Goal: Task Accomplishment & Management: Complete application form

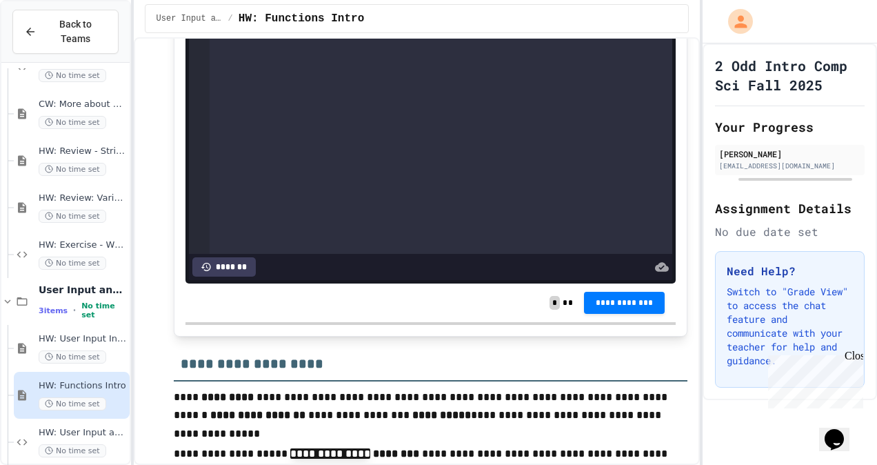
scroll to position [4003, 0]
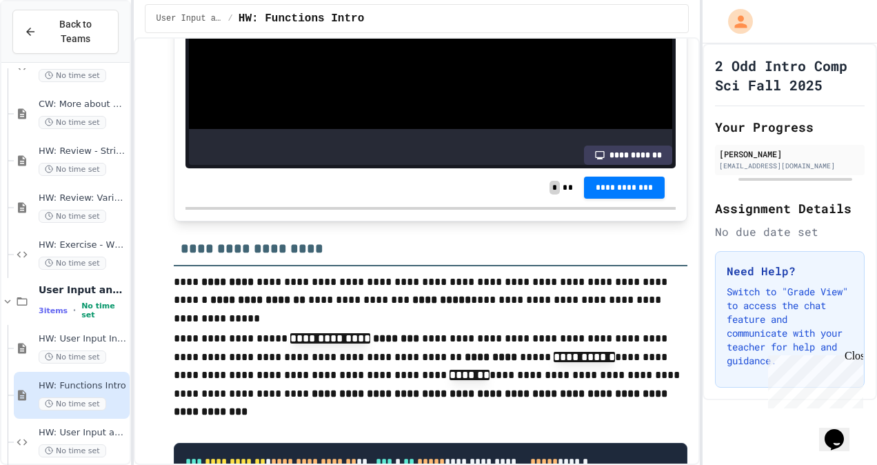
scroll to position [4109, 0]
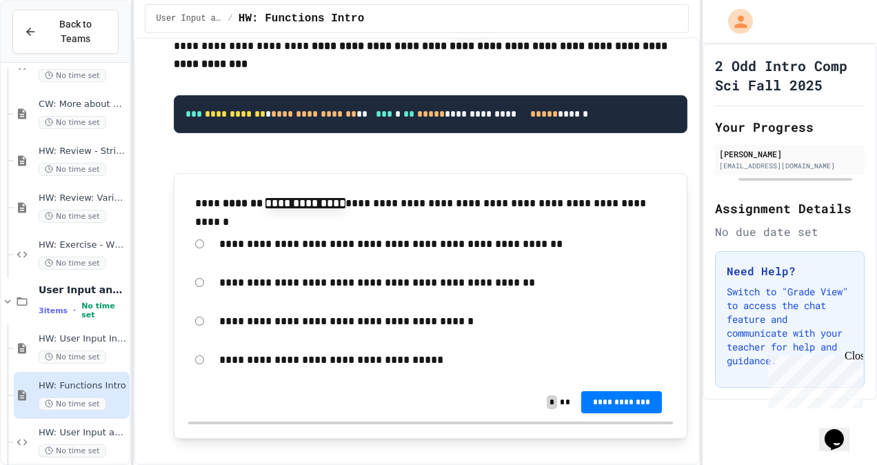
scroll to position [4457, 0]
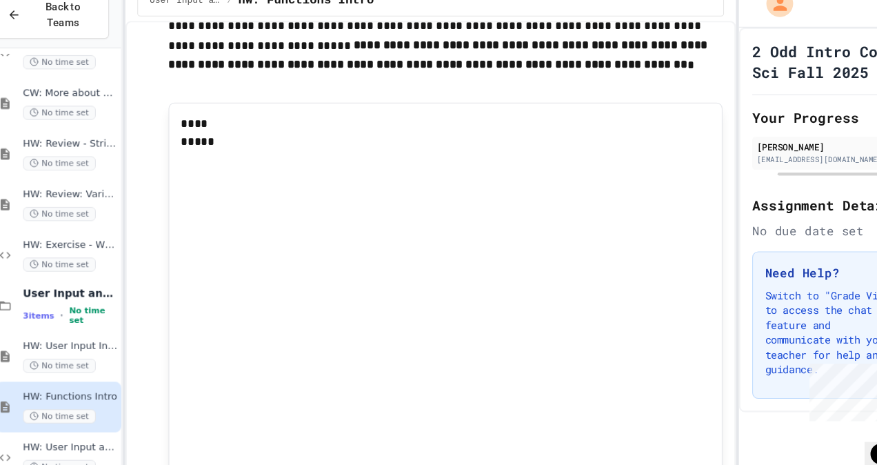
scroll to position [4984, 0]
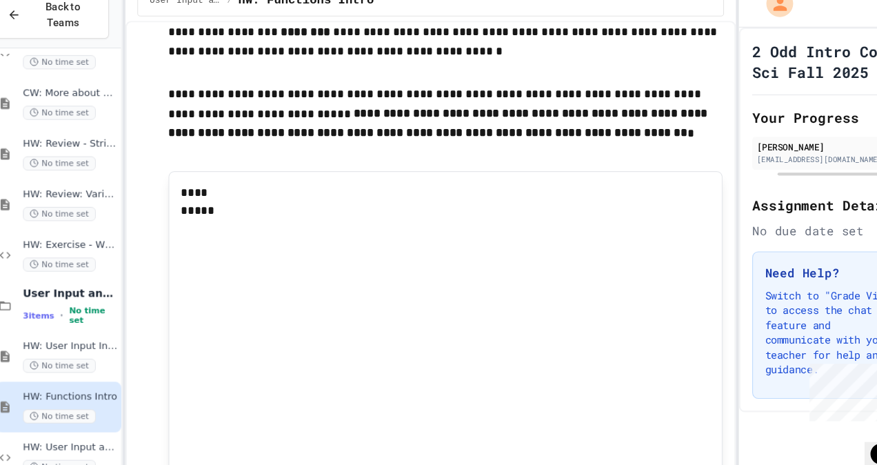
scroll to position [4908, 0]
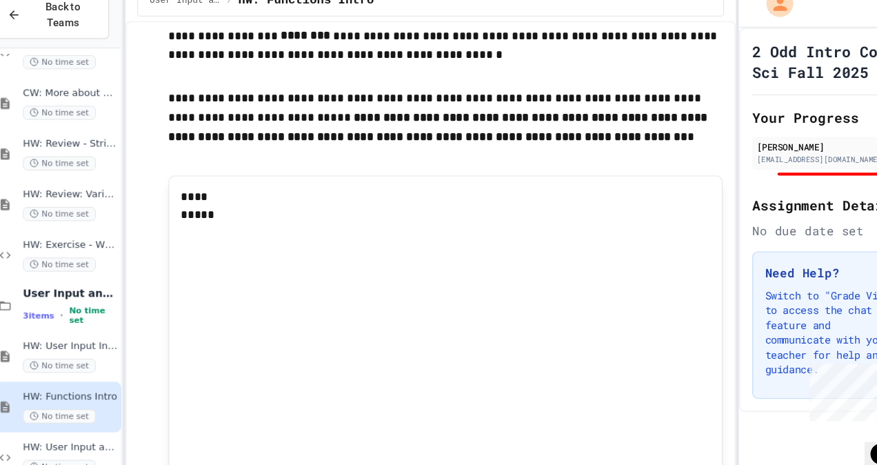
scroll to position [4919, 0]
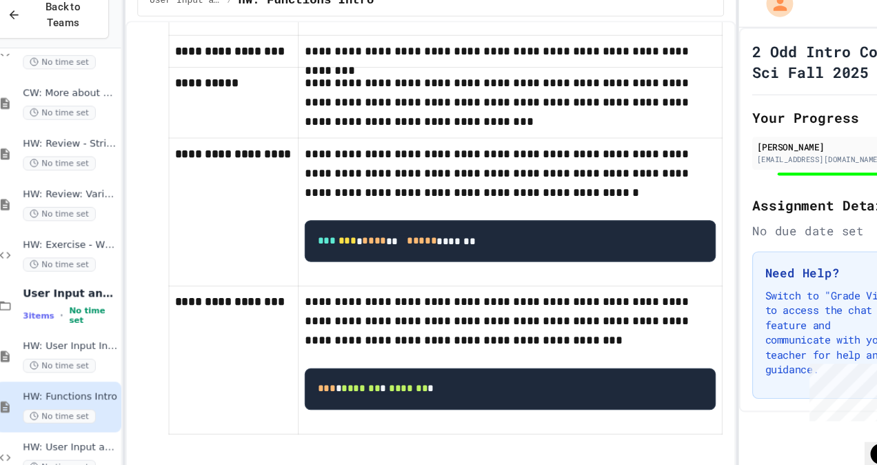
scroll to position [7438, 0]
click at [105, 427] on span "HW: User Input and Functions" at bounding box center [83, 433] width 88 height 12
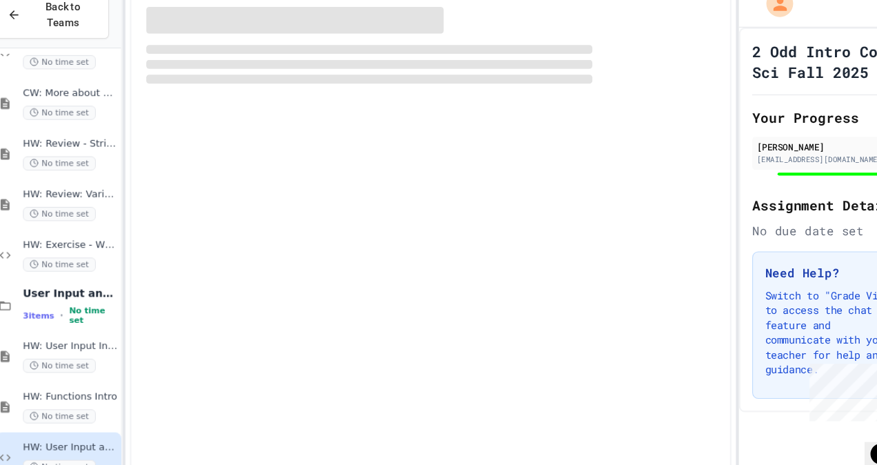
scroll to position [439, 0]
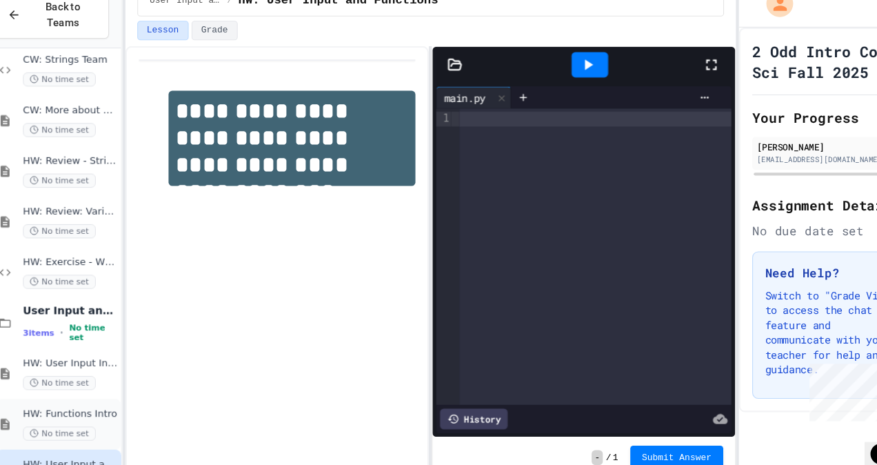
click at [110, 396] on div "HW: Functions Intro No time set" at bounding box center [83, 411] width 88 height 30
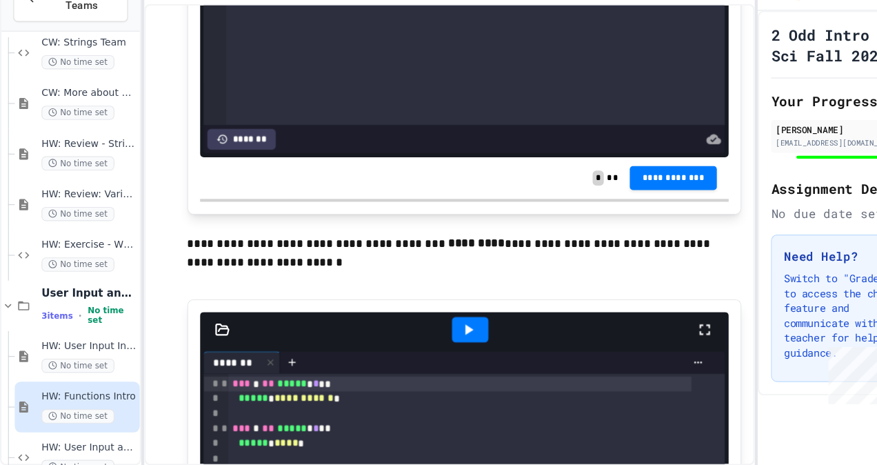
scroll to position [5513, 0]
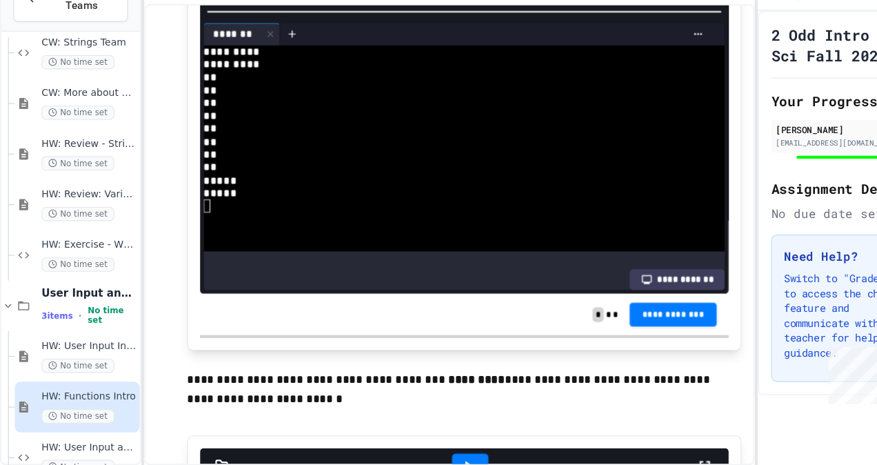
scroll to position [5382, 0]
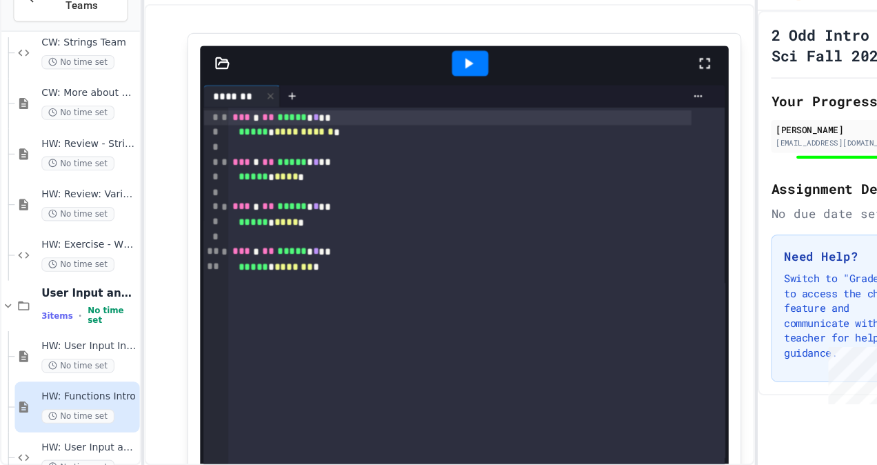
scroll to position [5761, 0]
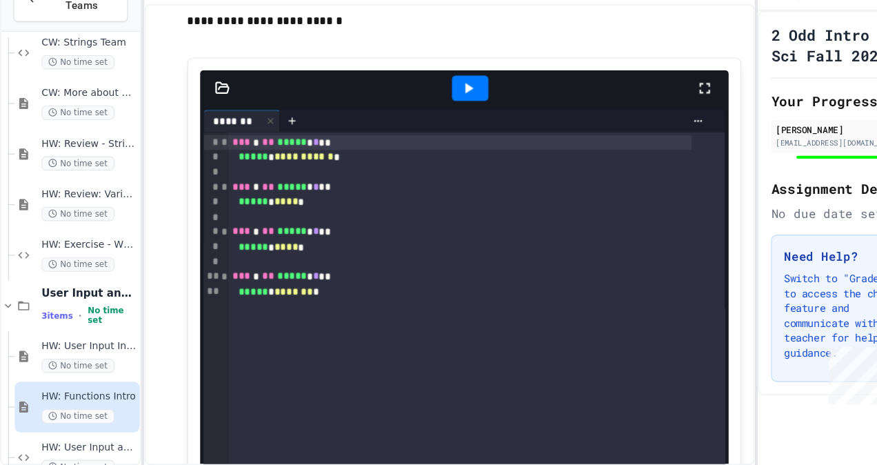
scroll to position [23, 0]
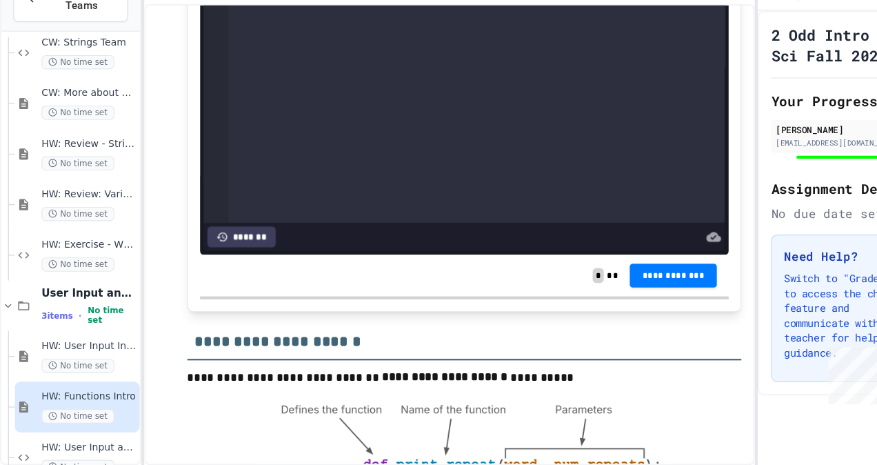
scroll to position [6134, 0]
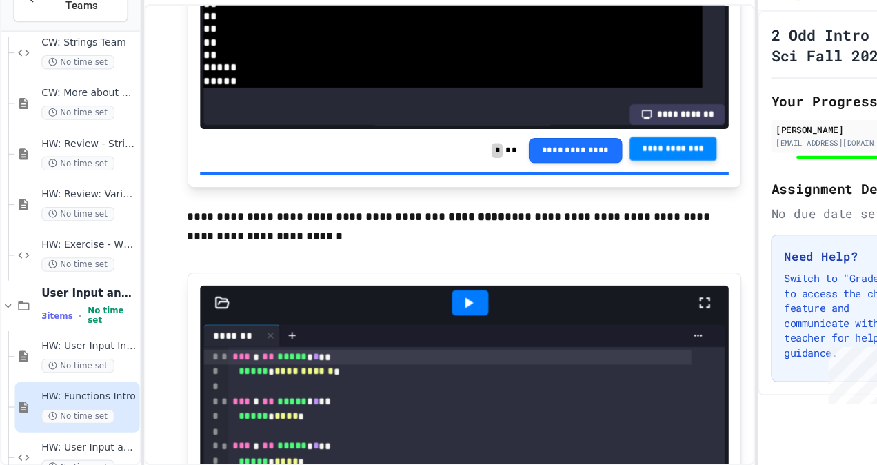
scroll to position [0, 0]
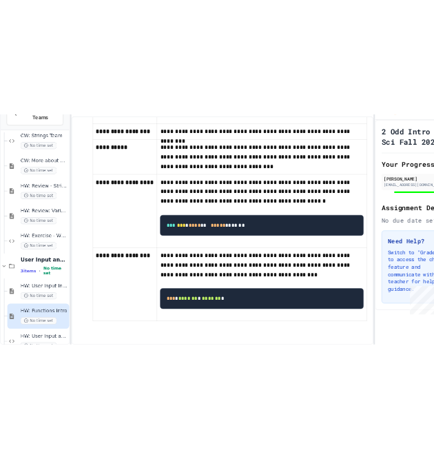
scroll to position [7460, 0]
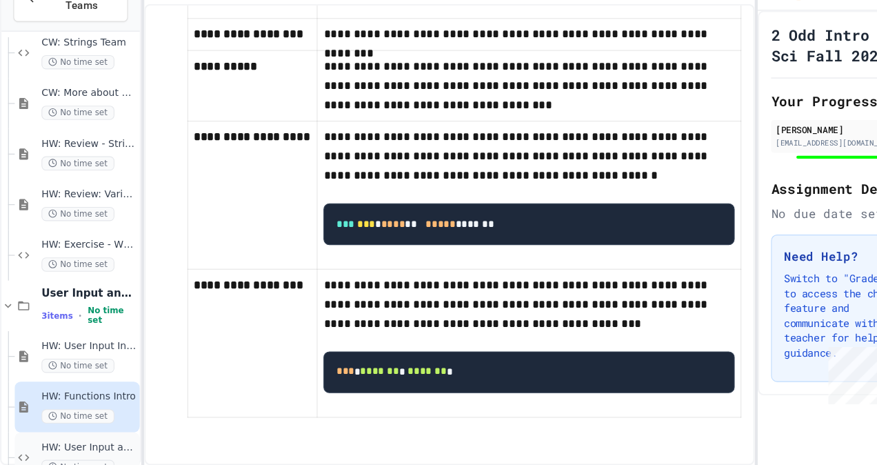
click at [101, 443] on span "HW: User Input and Functions" at bounding box center [83, 449] width 88 height 12
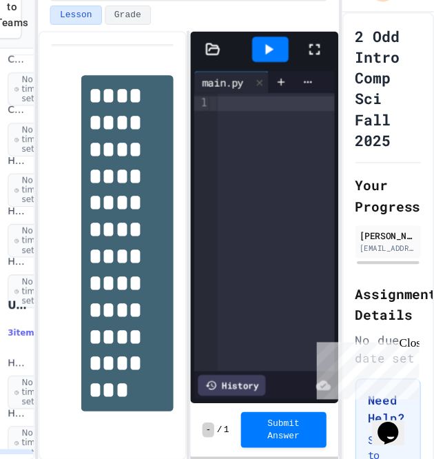
click at [326, 81] on icon at bounding box center [323, 78] width 17 height 17
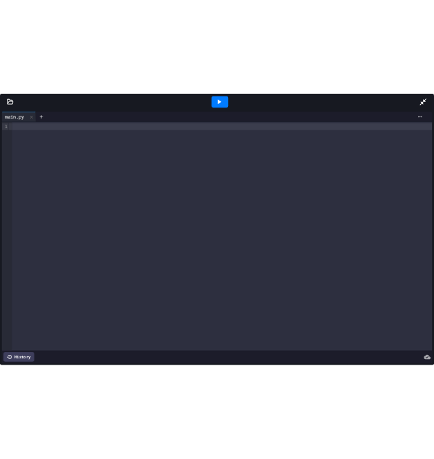
scroll to position [368, 0]
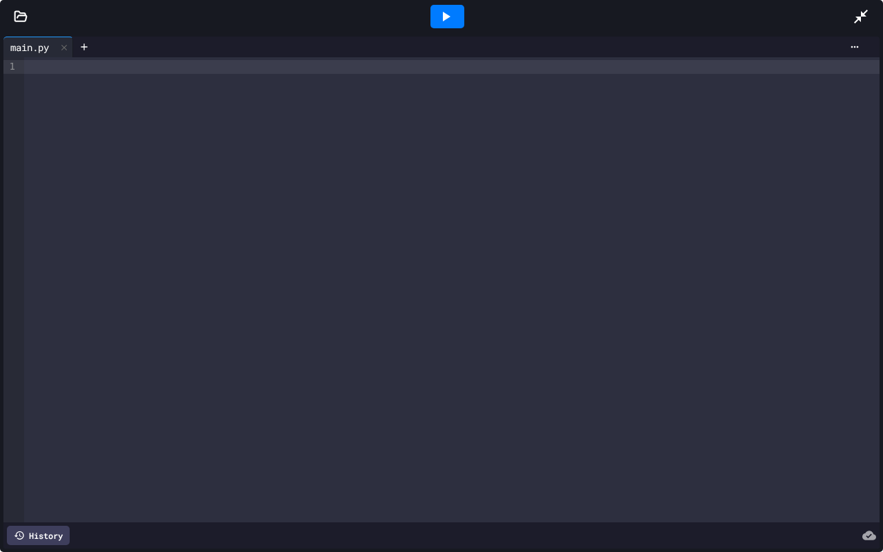
click at [863, 18] on icon at bounding box center [860, 16] width 17 height 17
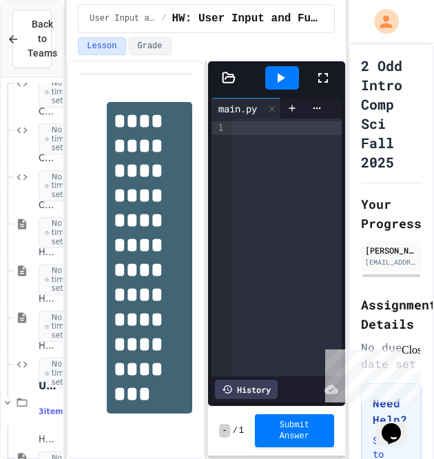
click at [246, 127] on div at bounding box center [287, 128] width 109 height 14
click at [278, 126] on div at bounding box center [287, 128] width 109 height 14
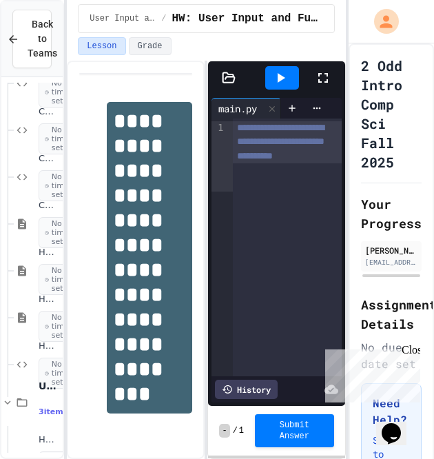
click at [280, 161] on span "**********" at bounding box center [281, 142] width 88 height 38
click at [293, 161] on span "**********" at bounding box center [281, 142] width 88 height 38
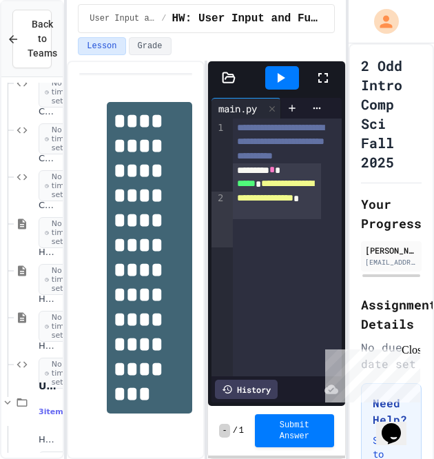
click at [285, 79] on icon at bounding box center [280, 78] width 17 height 17
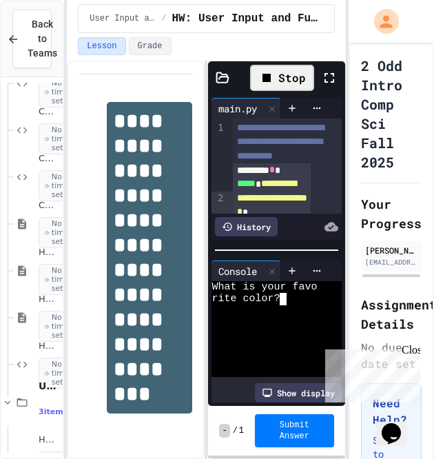
click at [294, 293] on div "rite color?" at bounding box center [264, 299] width 105 height 12
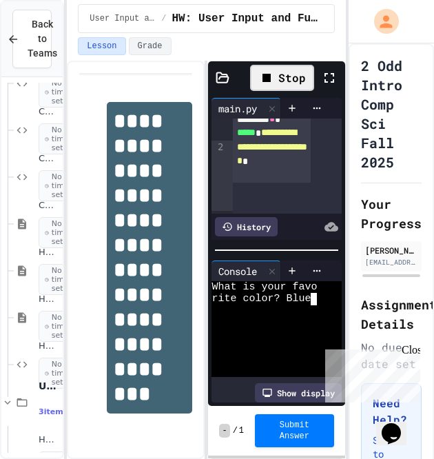
type textarea "*"
click at [292, 183] on div "**********" at bounding box center [272, 147] width 78 height 70
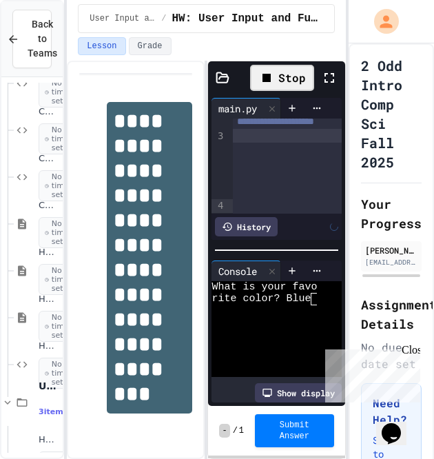
scroll to position [149, 0]
click at [295, 140] on div "******** *" at bounding box center [272, 133] width 78 height 14
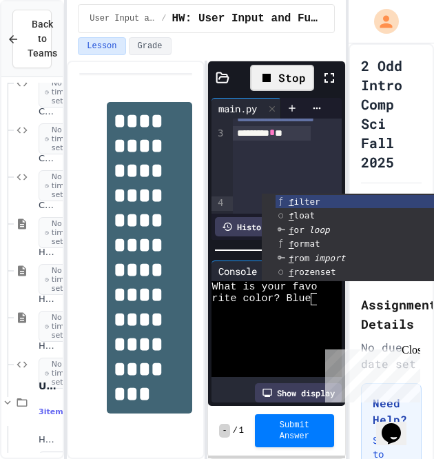
scroll to position [160, 0]
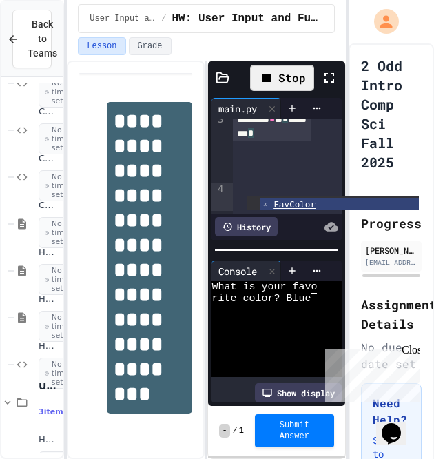
click at [302, 197] on ul "FavColor" at bounding box center [333, 204] width 172 height 14
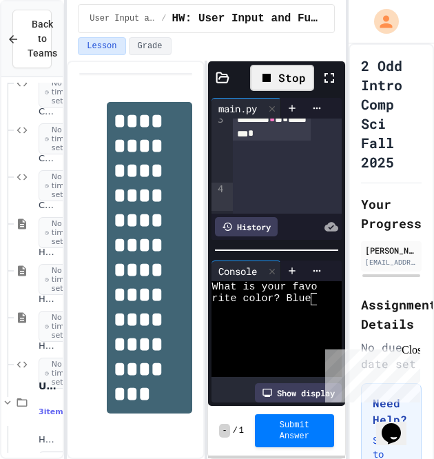
click at [289, 141] on div "******** * * * ******** *" at bounding box center [272, 126] width 78 height 28
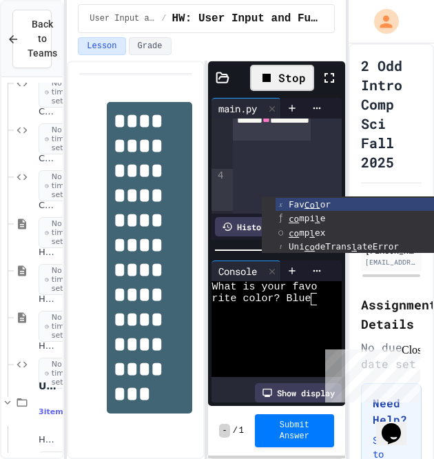
scroll to position [188, 0]
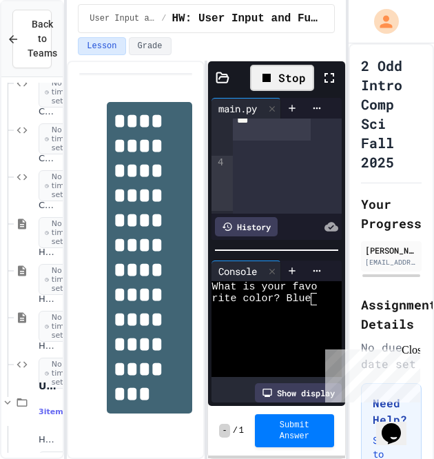
click at [266, 141] on div "**********" at bounding box center [272, 112] width 78 height 55
click at [289, 81] on div "Stop" at bounding box center [282, 78] width 64 height 26
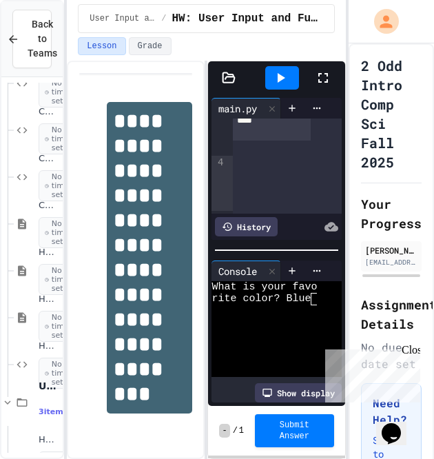
click at [287, 78] on icon at bounding box center [280, 78] width 17 height 17
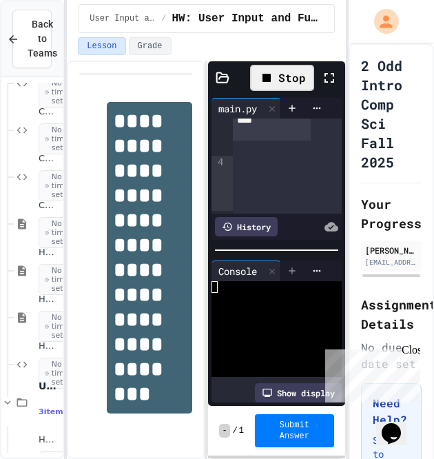
scroll to position [72, 0]
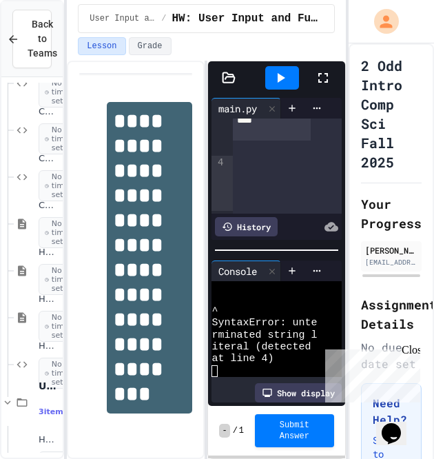
click at [234, 141] on div "**********" at bounding box center [272, 112] width 78 height 55
click at [286, 75] on icon at bounding box center [280, 78] width 17 height 17
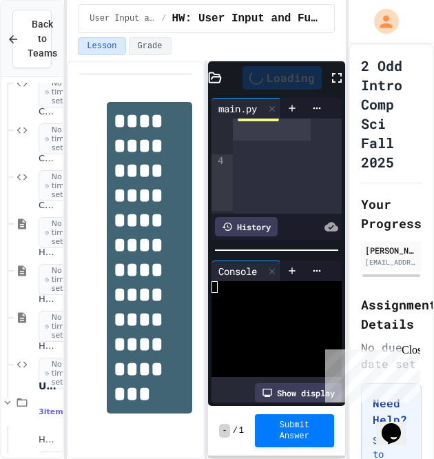
scroll to position [0, 0]
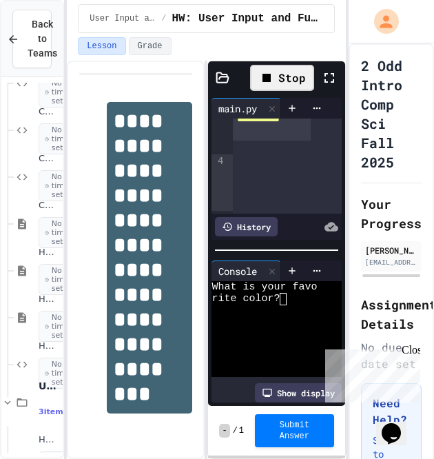
click at [290, 293] on textarea "*" at bounding box center [289, 299] width 6 height 12
type textarea "*"
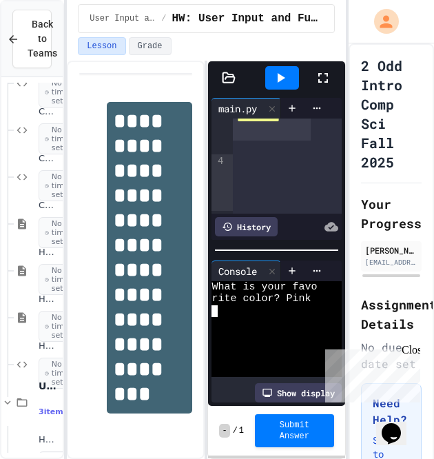
scroll to position [192, 0]
click at [280, 140] on div "**********" at bounding box center [272, 112] width 78 height 56
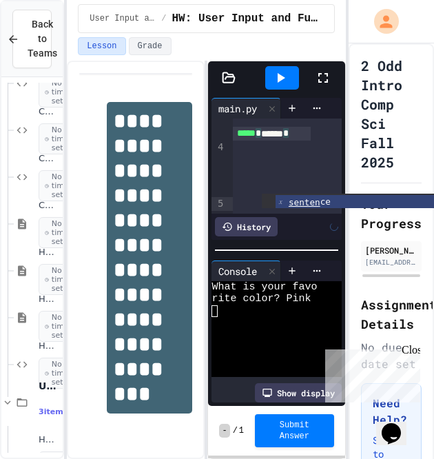
scroll to position [216, 0]
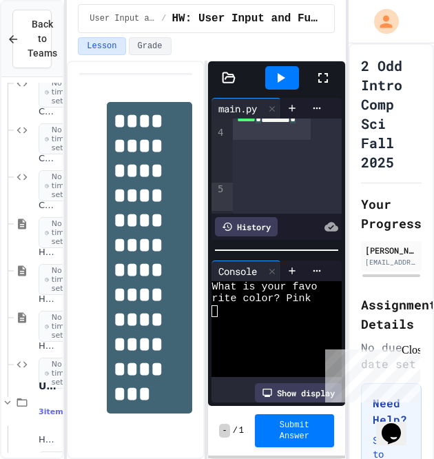
click at [279, 141] on div "***** * ******** *" at bounding box center [272, 126] width 78 height 28
click at [292, 75] on div at bounding box center [282, 77] width 34 height 23
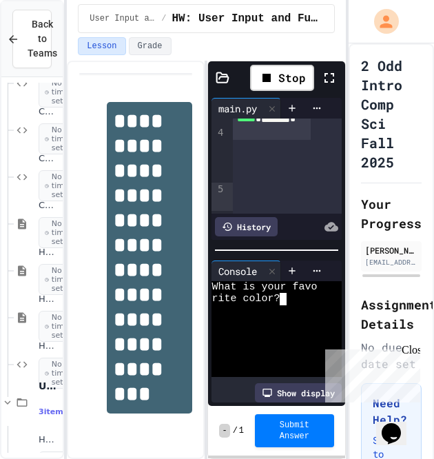
type textarea "*"
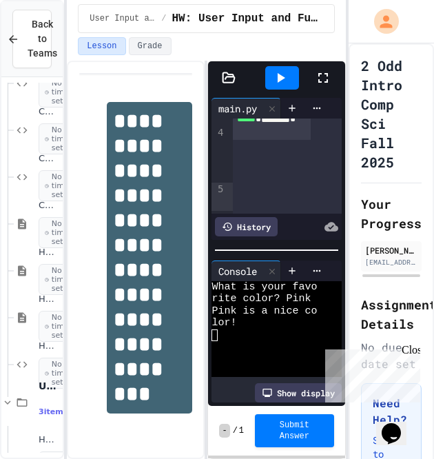
scroll to position [220, 0]
click at [263, 141] on div "***** * ******** *" at bounding box center [272, 126] width 78 height 28
click at [271, 141] on div at bounding box center [287, 135] width 109 height 14
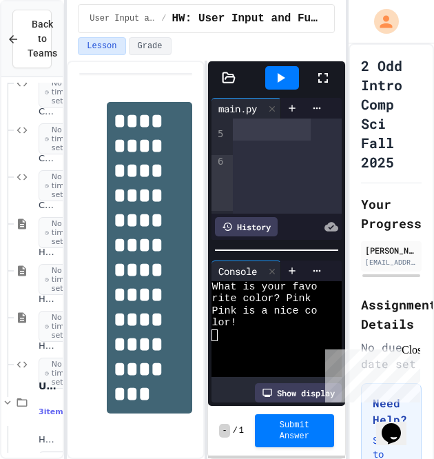
click at [283, 71] on icon at bounding box center [280, 78] width 17 height 17
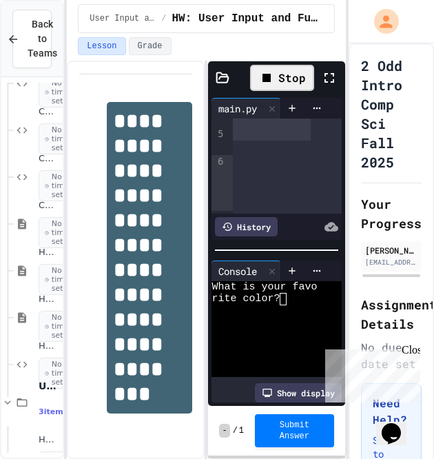
scroll to position [276, 0]
click at [303, 305] on div at bounding box center [264, 311] width 105 height 12
type textarea "*"
click at [268, 141] on div "**********" at bounding box center [272, 113] width 78 height 56
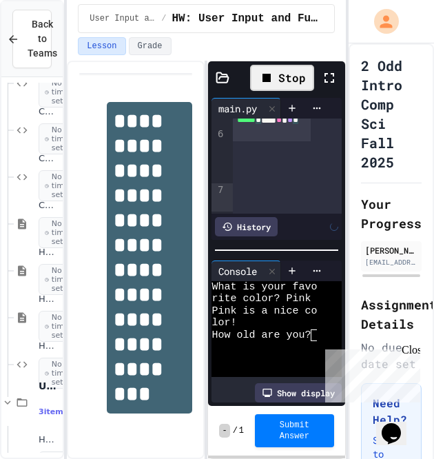
scroll to position [300, 0]
click at [279, 141] on div "***** * *** * ** *" at bounding box center [272, 126] width 78 height 28
click at [314, 330] on textarea "Terminal input" at bounding box center [314, 336] width 6 height 12
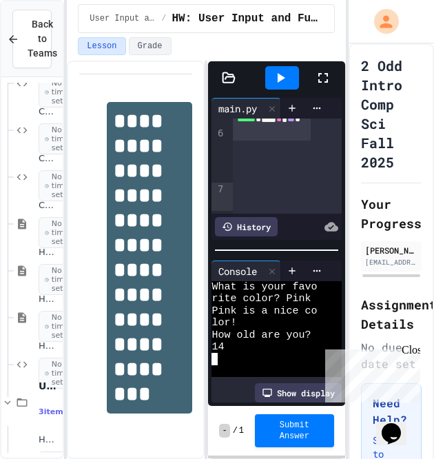
click at [285, 74] on icon at bounding box center [280, 78] width 17 height 17
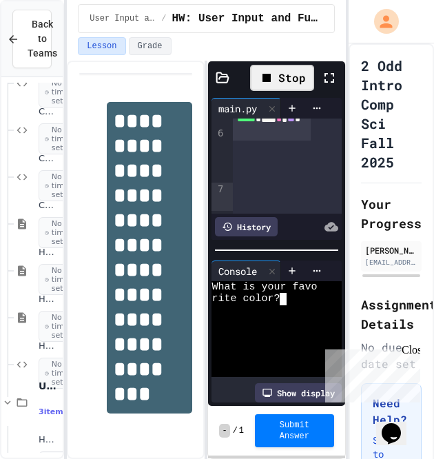
click at [303, 296] on div "rite color?" at bounding box center [264, 299] width 105 height 12
type textarea "*"
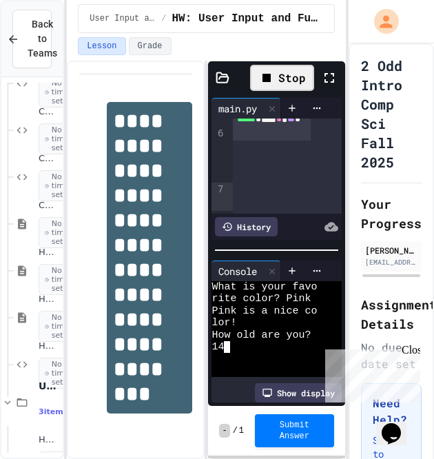
scroll to position [131, 0]
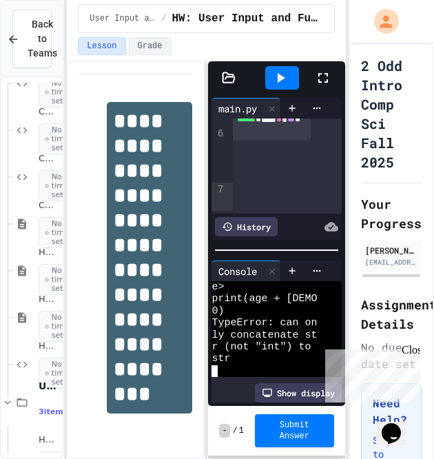
click at [286, 141] on div "***** * *** * ** *" at bounding box center [272, 126] width 78 height 28
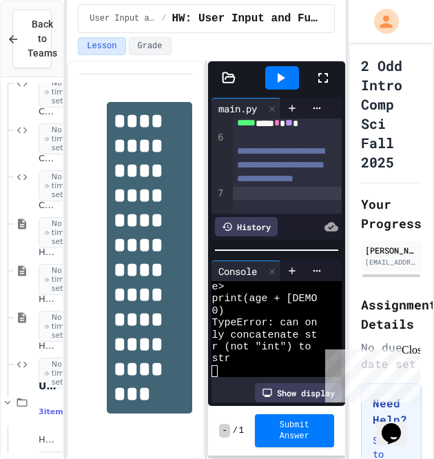
scroll to position [287, 0]
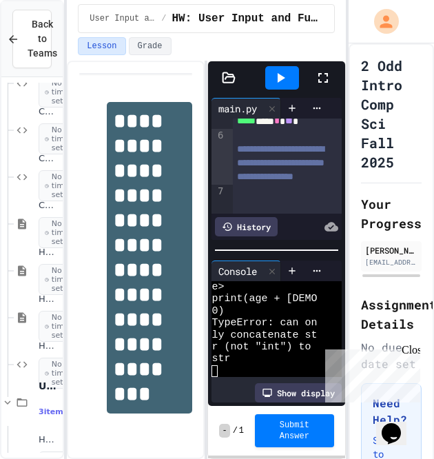
click at [234, 114] on div "**********" at bounding box center [272, 87] width 78 height 56
click at [284, 114] on div "**********" at bounding box center [272, 87] width 78 height 56
click at [298, 114] on div "**********" at bounding box center [272, 87] width 78 height 56
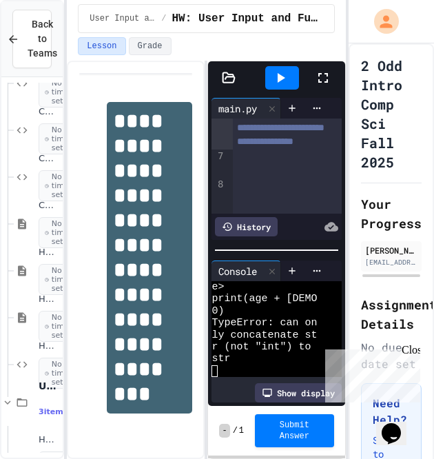
scroll to position [326, 0]
click at [283, 82] on icon at bounding box center [280, 78] width 17 height 17
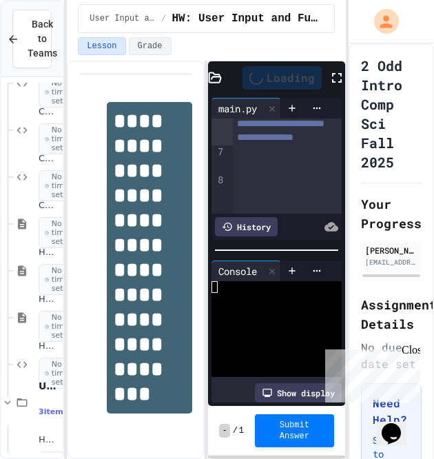
scroll to position [0, 0]
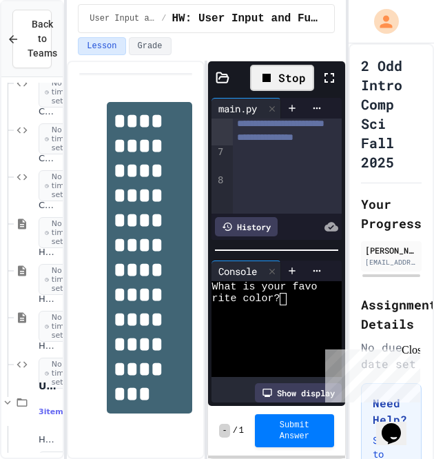
click at [294, 293] on div "rite color?" at bounding box center [264, 299] width 105 height 12
type textarea "*"
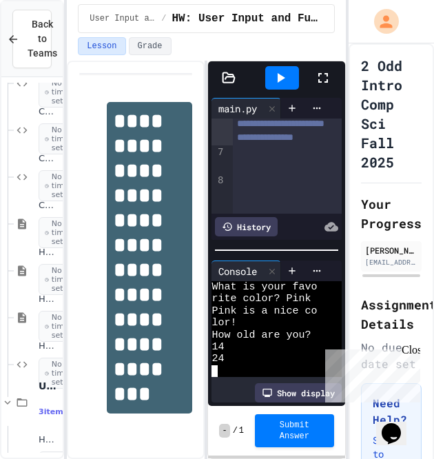
scroll to position [430, 0]
click at [277, 57] on div "**********" at bounding box center [287, 35] width 109 height 42
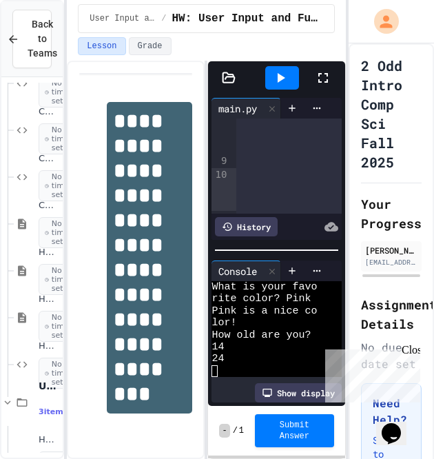
scroll to position [472, 0]
click at [304, 56] on div "**********" at bounding box center [288, 42] width 105 height 28
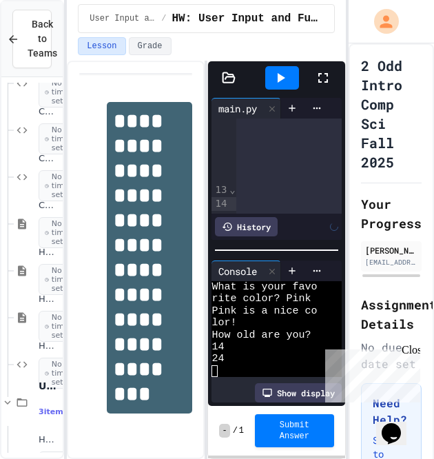
scroll to position [794, 0]
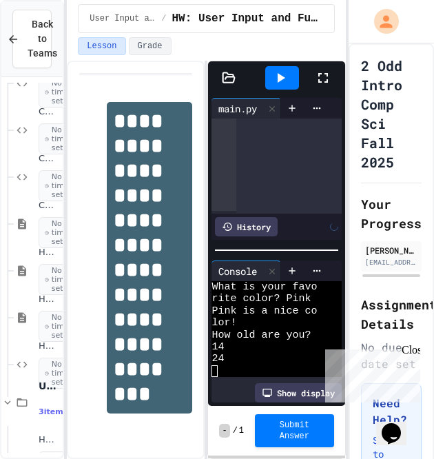
click at [285, 83] on icon at bounding box center [280, 78] width 17 height 17
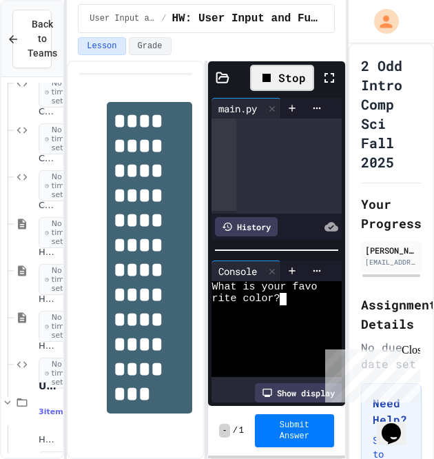
click at [293, 293] on div "rite color?" at bounding box center [264, 299] width 105 height 12
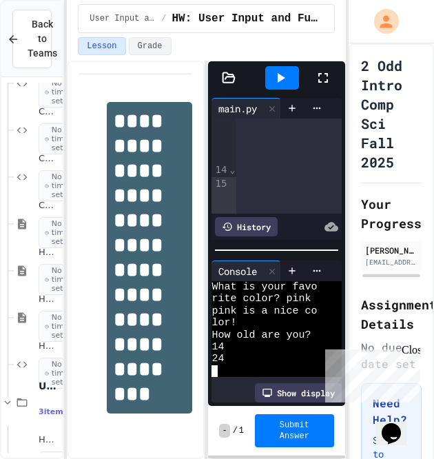
scroll to position [900, 0]
click at [230, 168] on span "⌄" at bounding box center [232, 167] width 7 height 11
click at [230, 198] on span "›" at bounding box center [232, 203] width 7 height 11
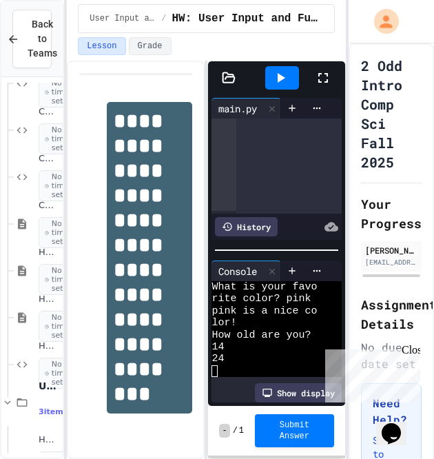
click at [281, 74] on icon at bounding box center [282, 78] width 8 height 10
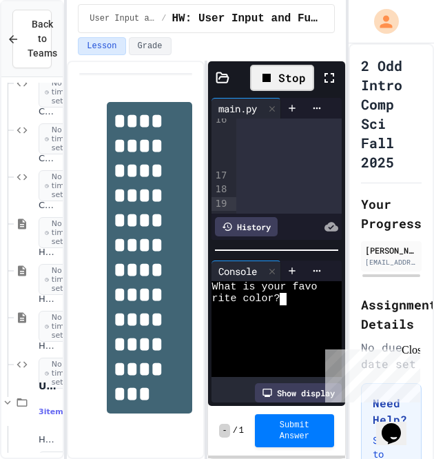
click at [294, 293] on div "rite color?" at bounding box center [264, 299] width 105 height 12
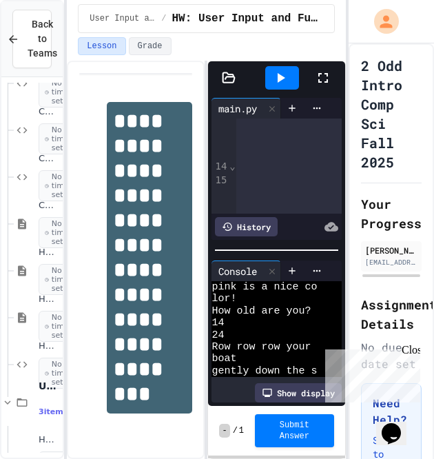
scroll to position [890, 0]
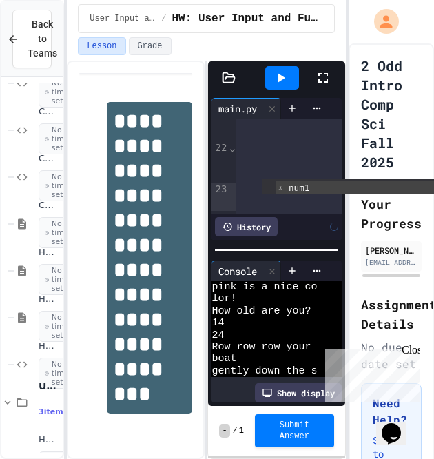
scroll to position [1369, 0]
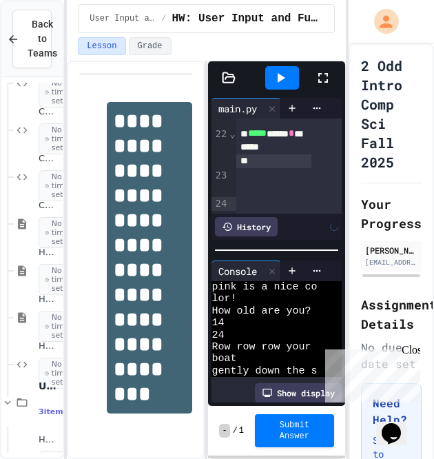
scroll to position [1397, 0]
click at [290, 72] on div at bounding box center [282, 77] width 34 height 23
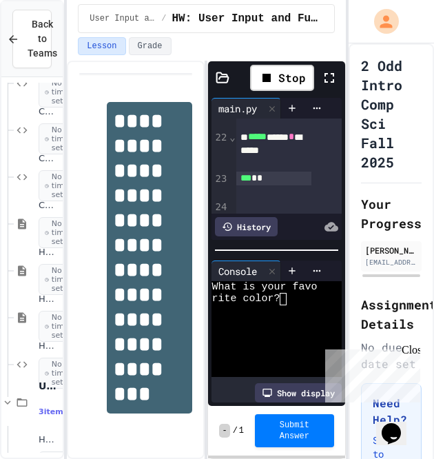
scroll to position [1392, 0]
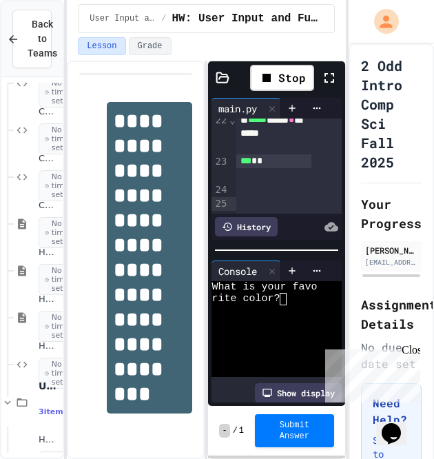
click at [270, 154] on div at bounding box center [274, 148] width 76 height 14
click at [261, 168] on div "*** * *" at bounding box center [274, 161] width 76 height 14
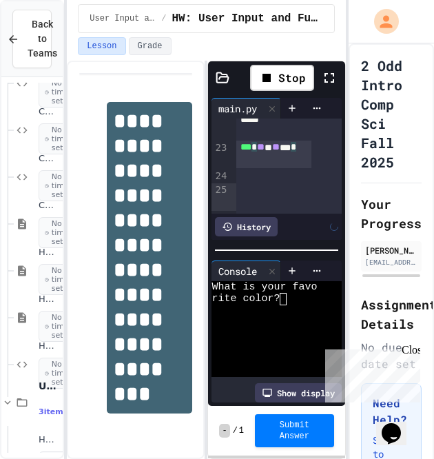
scroll to position [1398, 0]
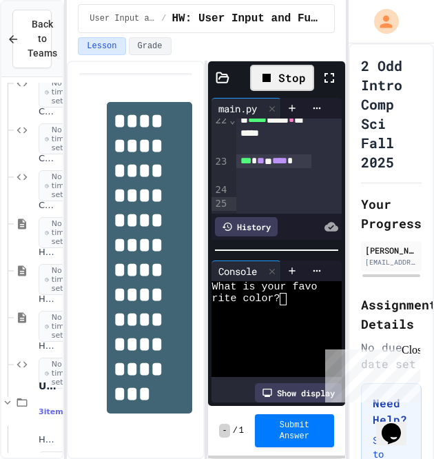
click at [270, 77] on icon at bounding box center [267, 78] width 8 height 8
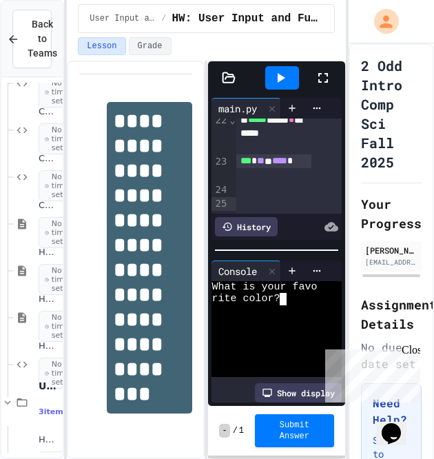
click at [291, 293] on textarea "Terminal input" at bounding box center [289, 299] width 6 height 12
click at [281, 98] on div at bounding box center [292, 108] width 22 height 21
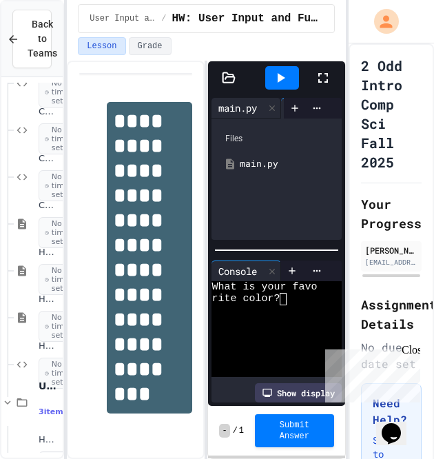
click at [237, 101] on div "main.py" at bounding box center [238, 108] width 52 height 14
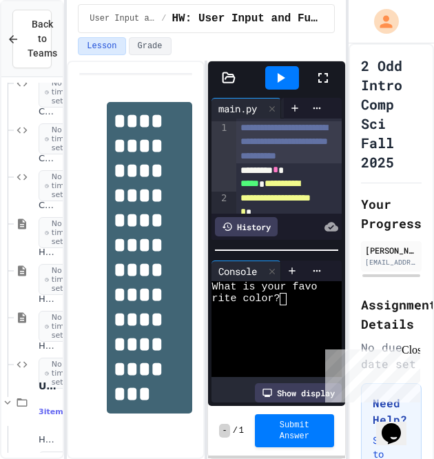
click at [283, 74] on icon at bounding box center [280, 78] width 17 height 17
click at [292, 293] on textarea "Terminal input" at bounding box center [289, 299] width 6 height 12
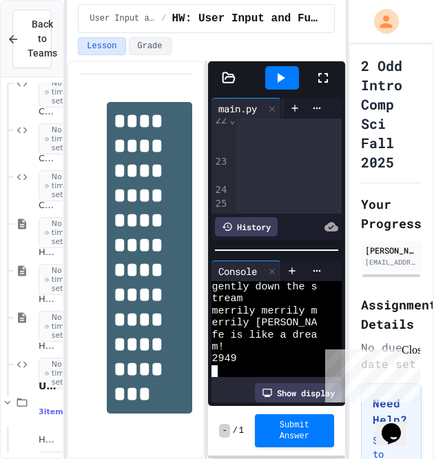
scroll to position [1396, 0]
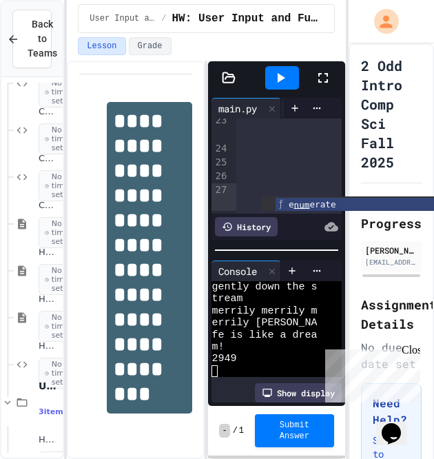
scroll to position [1450, 0]
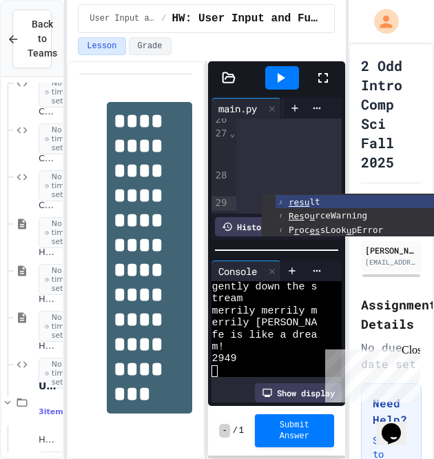
scroll to position [1503, 0]
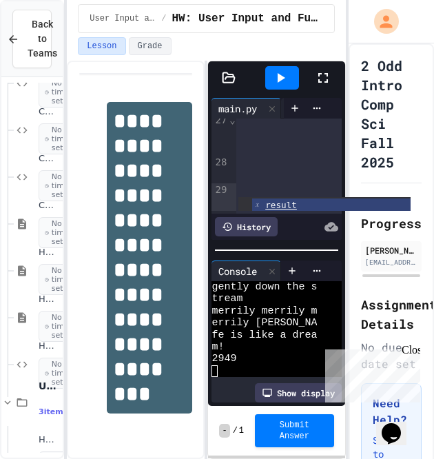
click at [282, 78] on icon at bounding box center [282, 78] width 8 height 10
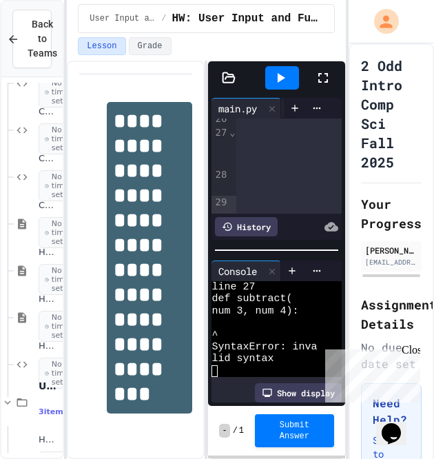
scroll to position [1478, 0]
click at [281, 77] on icon at bounding box center [282, 78] width 8 height 10
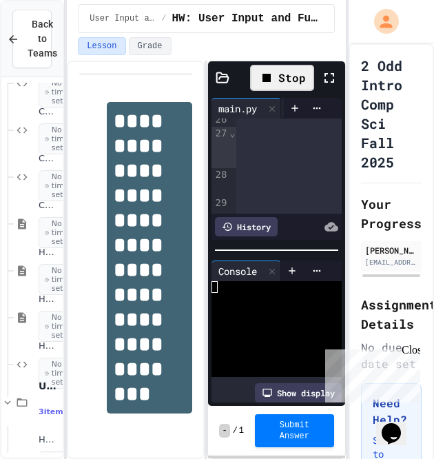
scroll to position [0, 0]
click at [294, 294] on div "rite color?" at bounding box center [264, 299] width 105 height 12
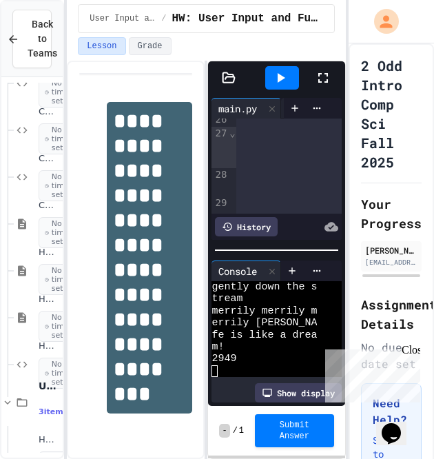
scroll to position [1506, 0]
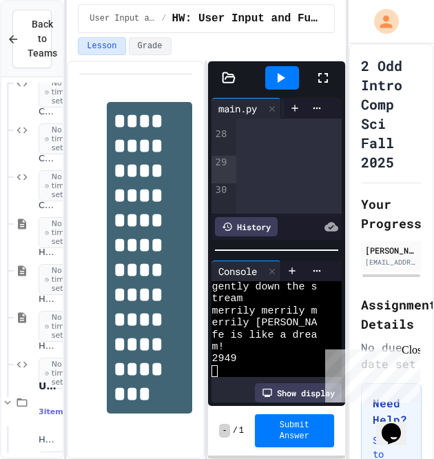
click at [290, 72] on div at bounding box center [282, 77] width 34 height 23
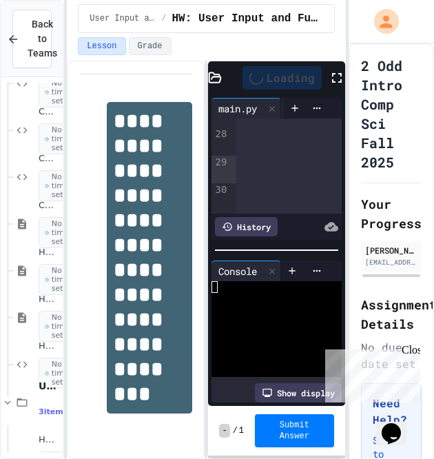
scroll to position [0, 0]
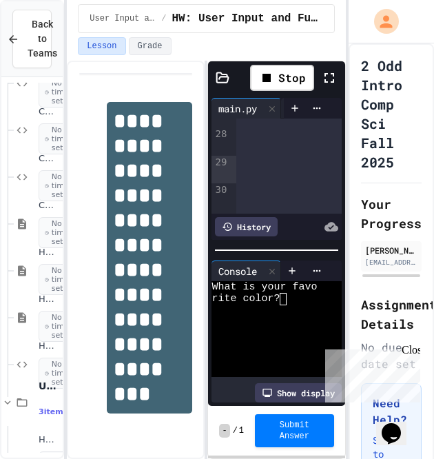
click at [292, 293] on textarea "Terminal input" at bounding box center [289, 299] width 6 height 12
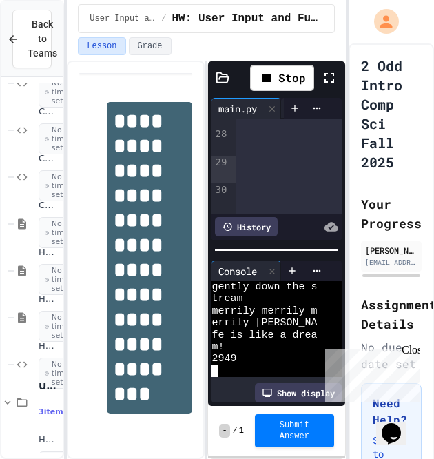
scroll to position [298, 0]
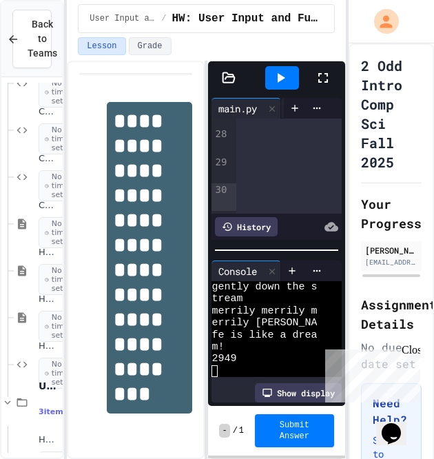
click at [281, 80] on icon at bounding box center [280, 78] width 17 height 17
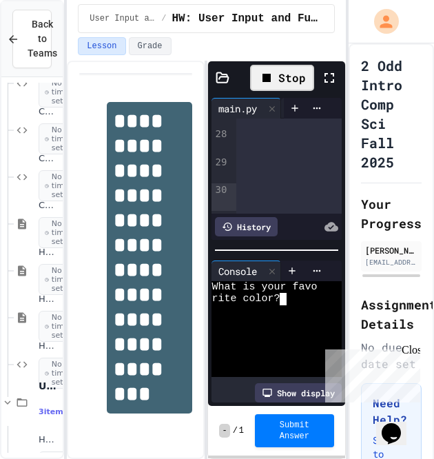
click at [294, 293] on div "rite color?" at bounding box center [264, 299] width 105 height 12
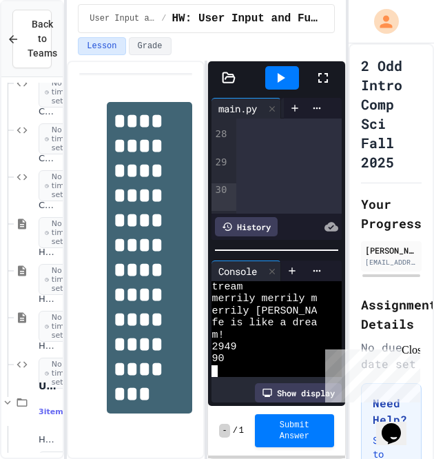
scroll to position [310, 0]
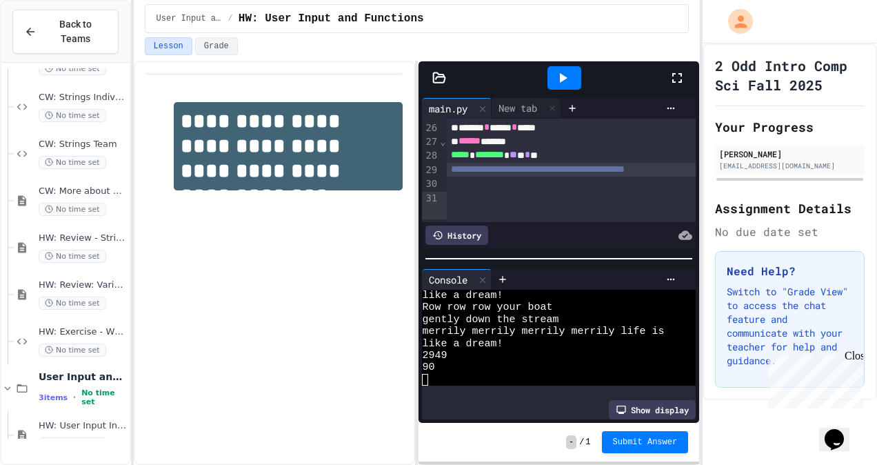
scroll to position [131, 0]
click at [629, 441] on span "Submit Answer" at bounding box center [645, 441] width 65 height 11
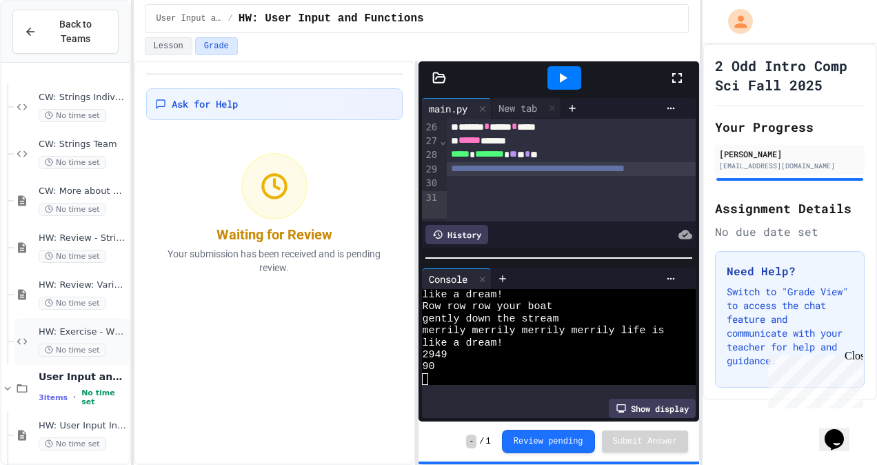
scroll to position [455, 0]
